Goal: Task Accomplishment & Management: Complete application form

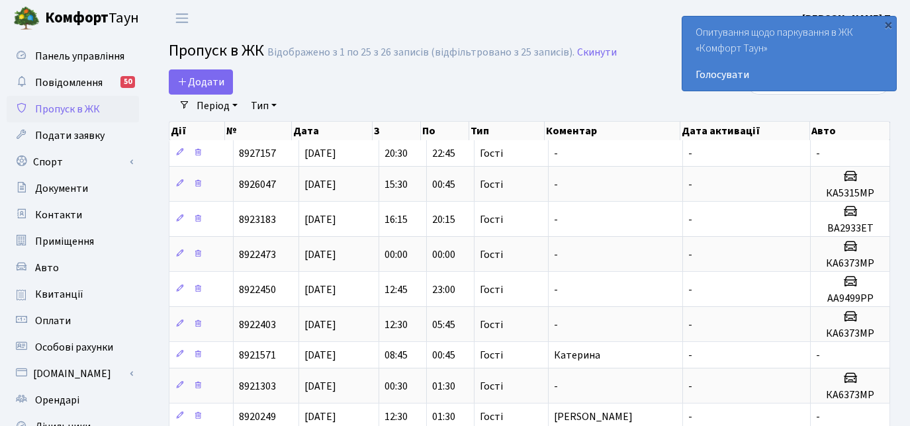
select select "25"
click at [224, 84] on link "Додати" at bounding box center [201, 81] width 64 height 25
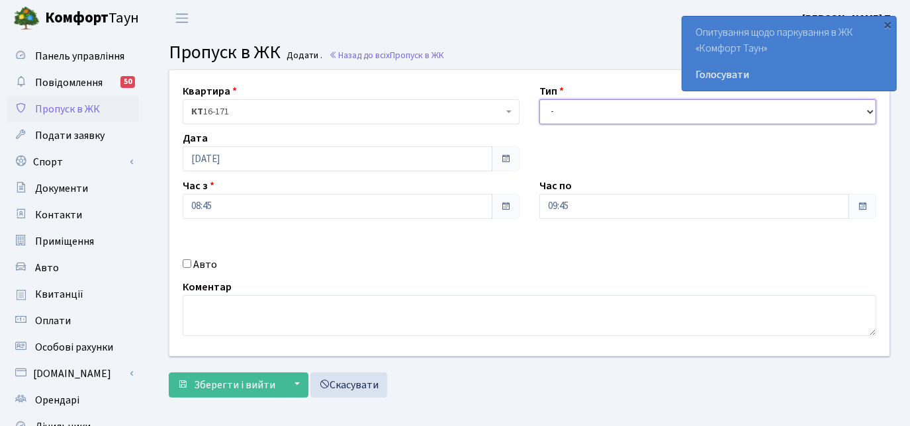
click at [564, 111] on select "- Доставка Таксі Гості Сервіс" at bounding box center [707, 111] width 337 height 25
select select "3"
click at [539, 99] on select "- Доставка Таксі Гості Сервіс" at bounding box center [707, 111] width 337 height 25
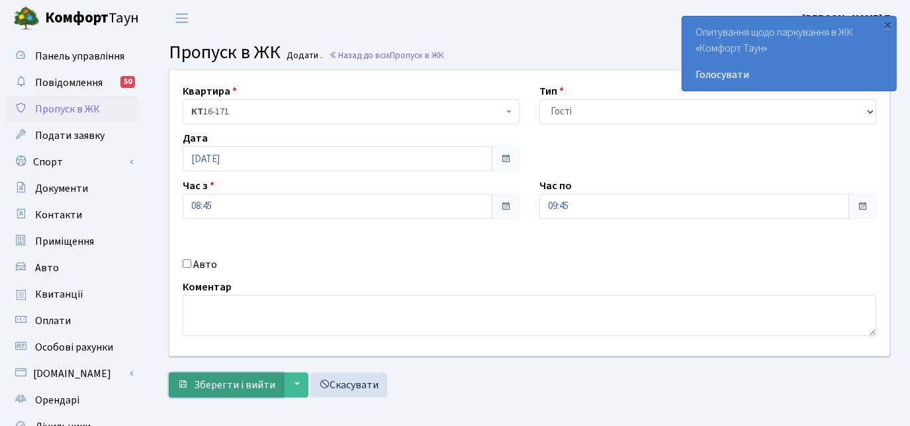
click at [216, 378] on span "Зберегти і вийти" at bounding box center [234, 385] width 81 height 15
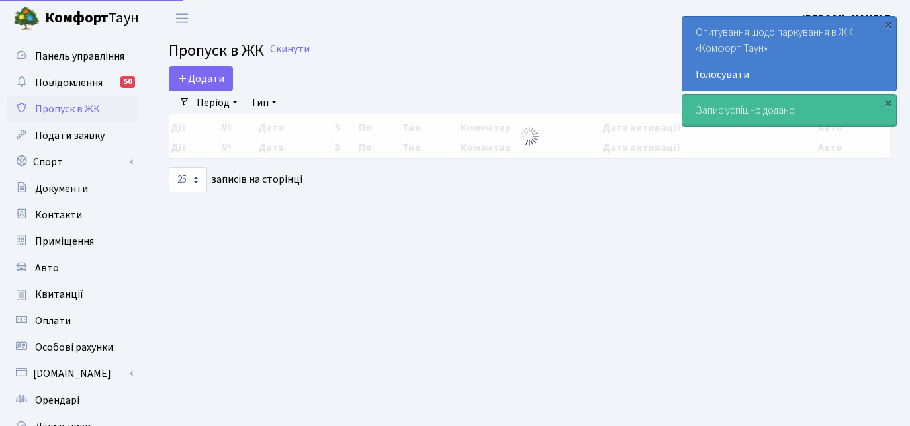
select select "25"
